Goal: Check status: Check status

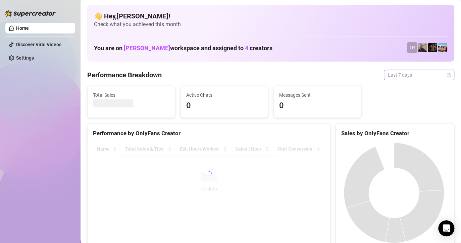
click at [405, 76] on span "Last 7 days" at bounding box center [419, 75] width 62 height 10
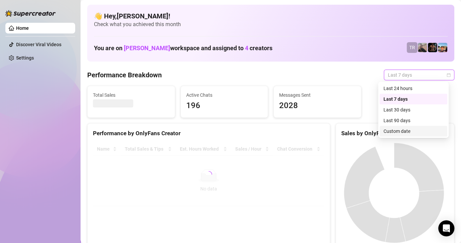
click at [397, 129] on div "Custom date" at bounding box center [413, 131] width 60 height 7
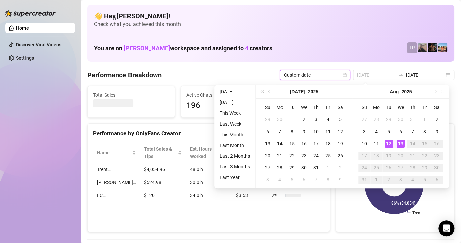
type input "[DATE]"
click at [390, 142] on div "12" at bounding box center [388, 144] width 8 height 8
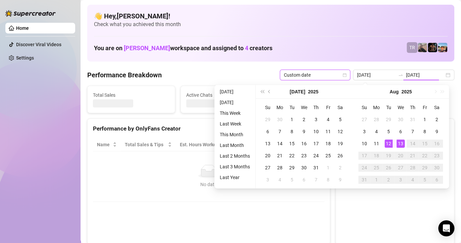
type input "[DATE]"
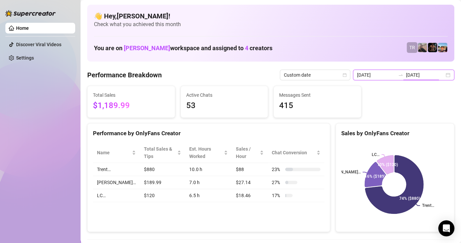
click at [421, 76] on input "[DATE]" at bounding box center [425, 74] width 38 height 7
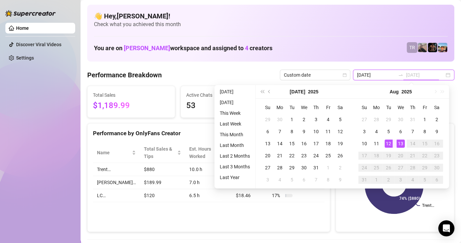
type input "[DATE]"
click at [399, 141] on div "13" at bounding box center [400, 144] width 8 height 8
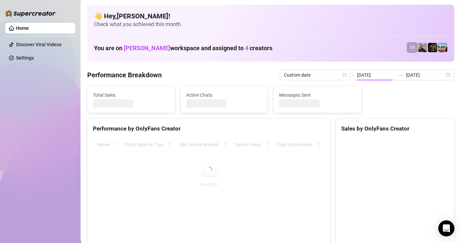
type input "[DATE]"
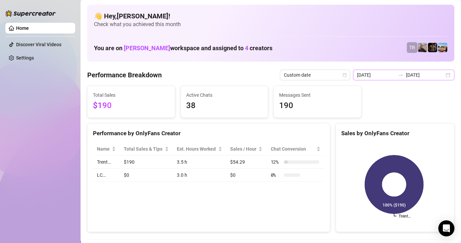
click at [402, 77] on div at bounding box center [400, 74] width 11 height 5
click at [419, 75] on input "[DATE]" at bounding box center [425, 74] width 38 height 7
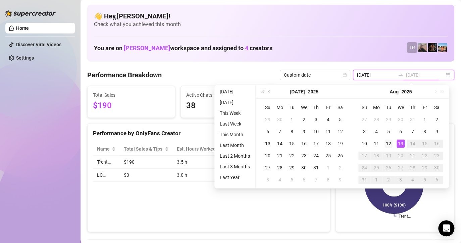
type input "[DATE]"
click at [387, 140] on div "12" at bounding box center [388, 144] width 8 height 8
click at [387, 140] on div "Trent… 100% ($190)" at bounding box center [395, 184] width 118 height 95
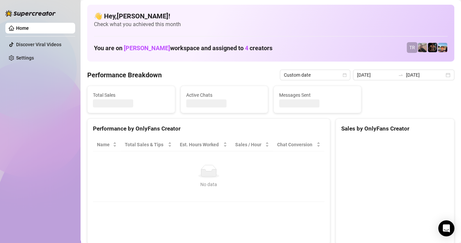
type input "[DATE]"
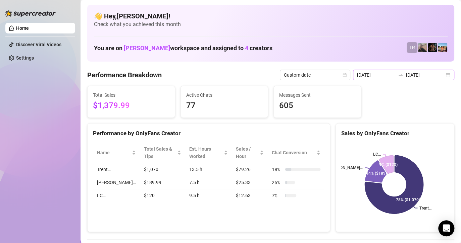
click at [398, 73] on icon "swap-right" at bounding box center [400, 74] width 5 height 5
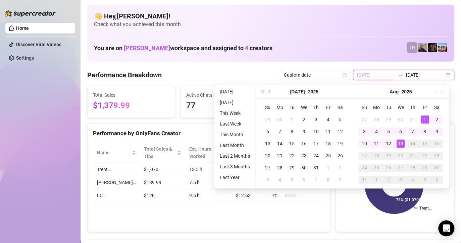
type input "[DATE]"
click at [423, 118] on div "1" at bounding box center [424, 120] width 8 height 8
type input "[DATE]"
click at [399, 141] on div "13" at bounding box center [400, 144] width 8 height 8
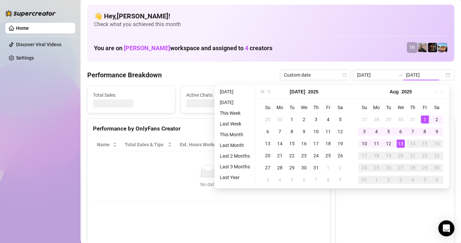
type input "[DATE]"
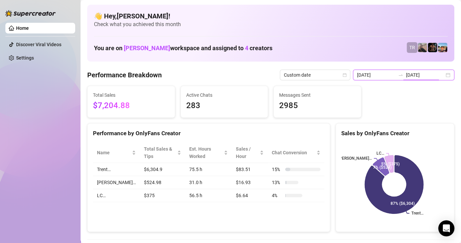
click at [426, 74] on input "[DATE]" at bounding box center [425, 74] width 38 height 7
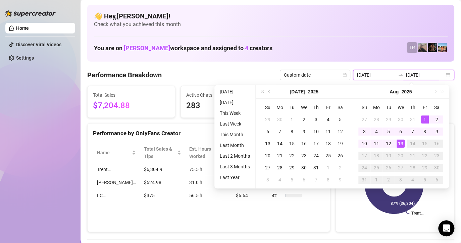
type input "[DATE]"
click at [403, 145] on div "13" at bounding box center [400, 144] width 8 height 8
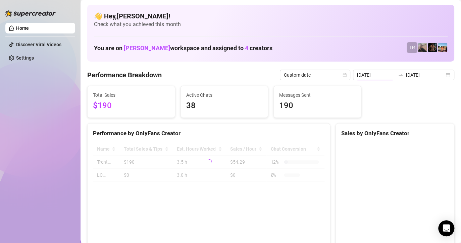
type input "[DATE]"
